Goal: Task Accomplishment & Management: Manage account settings

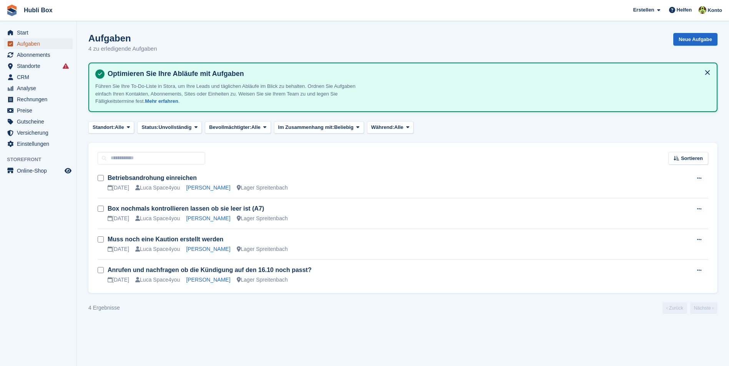
click at [38, 48] on span "Aufgaben" at bounding box center [40, 43] width 46 height 11
click at [42, 55] on span "Abonnements" at bounding box center [40, 55] width 46 height 11
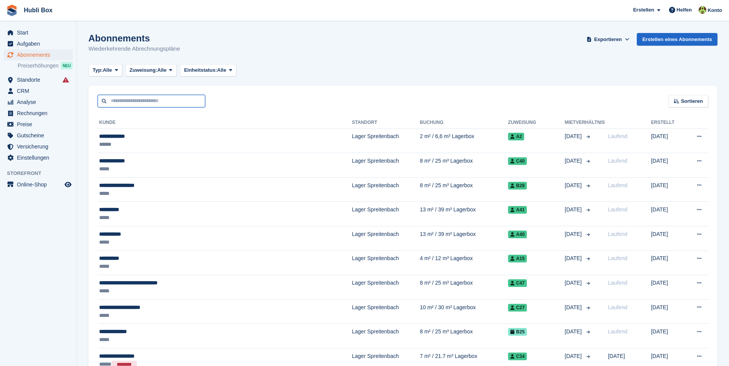
click at [137, 99] on input "text" at bounding box center [152, 101] width 108 height 13
type input "******"
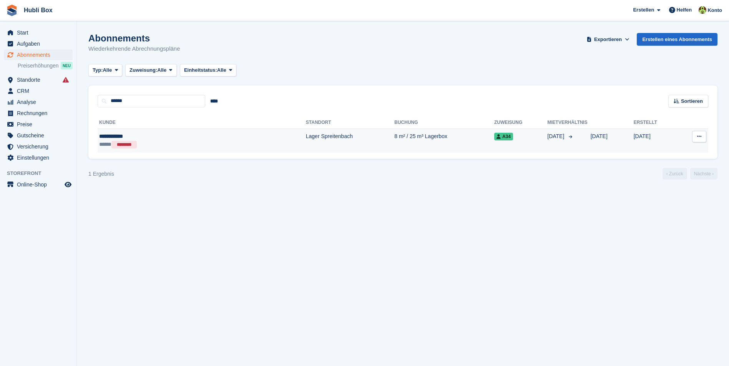
click at [128, 134] on div "**********" at bounding box center [153, 137] width 109 height 8
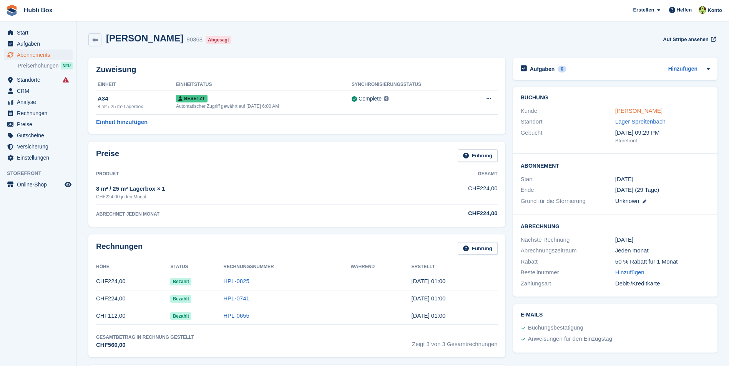
click at [620, 110] on link "[PERSON_NAME]" at bounding box center [638, 111] width 47 height 7
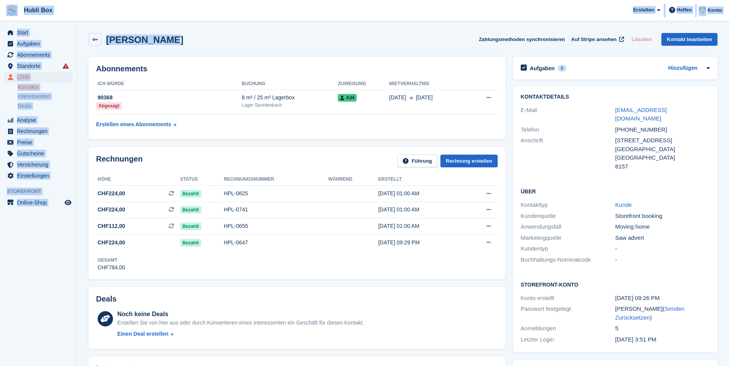
drag, startPoint x: 167, startPoint y: 41, endPoint x: 4, endPoint y: 5, distance: 167.7
click at [95, 20] on span "Hubli Box Erstellen Abonnement Rechnung Kontakt Deal Rabatt Seite Helfen Chat-S…" at bounding box center [364, 10] width 729 height 21
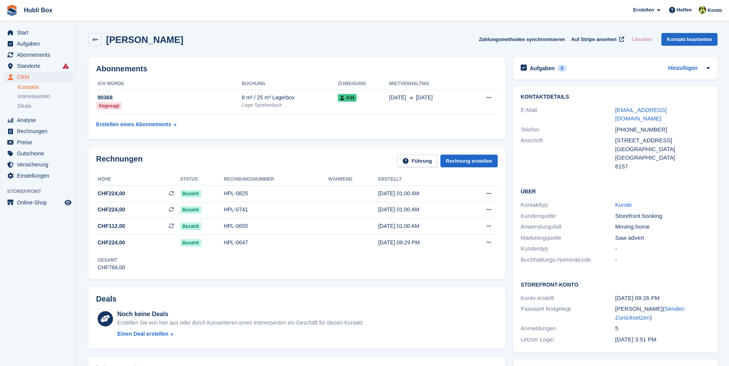
click at [229, 40] on div "Fábio Macedo Zahlungsmethoden synchronisieren Auf Stripe ansehen Löschen Kontak…" at bounding box center [402, 39] width 629 height 13
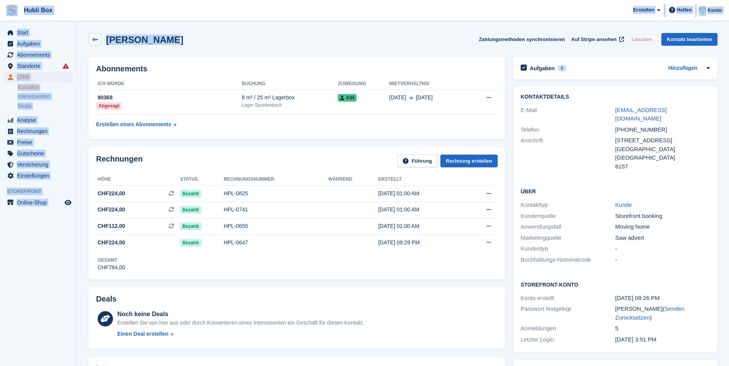
drag, startPoint x: 172, startPoint y: 38, endPoint x: 1, endPoint y: 8, distance: 174.4
drag, startPoint x: 169, startPoint y: 43, endPoint x: 6, endPoint y: 7, distance: 166.4
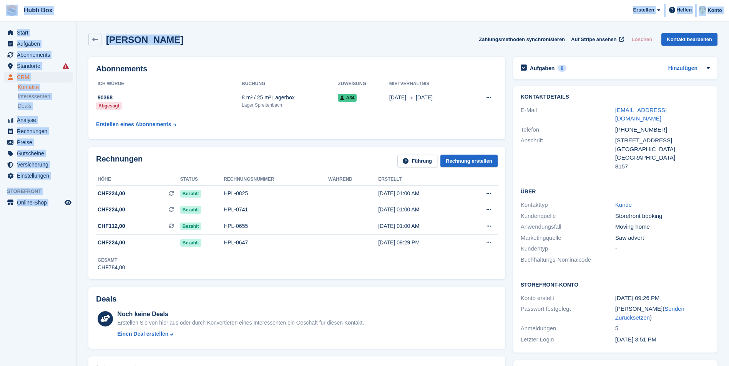
click at [83, 18] on span "Hubli Box Erstellen Abonnement Rechnung Kontakt Deal Rabatt Seite Helfen Chat-S…" at bounding box center [364, 10] width 729 height 21
